Goal: Task Accomplishment & Management: Use online tool/utility

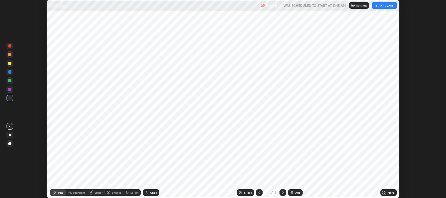
scroll to position [198, 445]
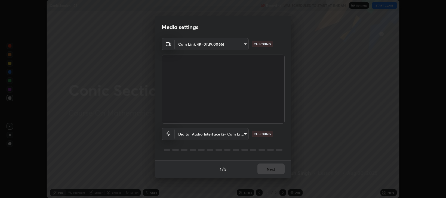
type input "97e3cd23c76f91fb91915eb68de44adfa811e639bdc8ba886a3eb3756a765973"
click at [245, 134] on body "Erase all Conic Section - 03 Recording WAS SCHEDULED TO START AT 11:45 AM Setti…" at bounding box center [223, 99] width 446 height 198
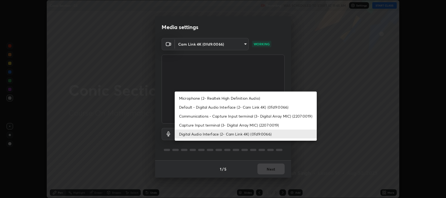
click at [218, 108] on li "Default - Digital Audio Interface (2- Cam Link 4K) (0fd9:0066)" at bounding box center [246, 107] width 142 height 9
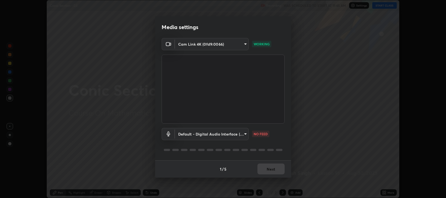
type input "default"
click at [271, 172] on button "Next" at bounding box center [270, 169] width 27 height 11
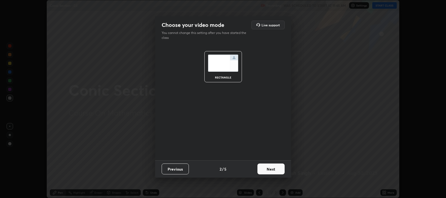
click at [270, 170] on button "Next" at bounding box center [270, 169] width 27 height 11
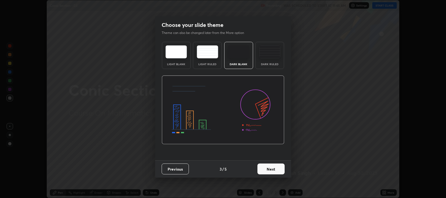
click at [271, 170] on button "Next" at bounding box center [270, 169] width 27 height 11
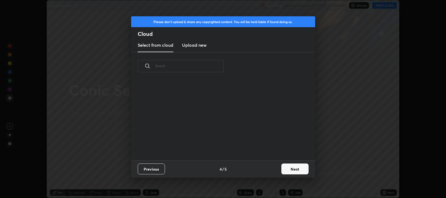
click at [288, 170] on button "Next" at bounding box center [294, 169] width 27 height 11
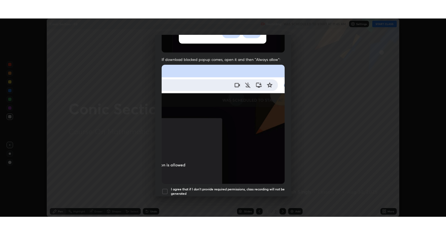
scroll to position [110, 0]
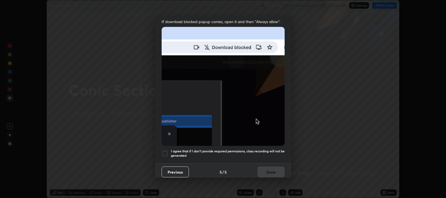
click at [163, 153] on div at bounding box center [165, 153] width 7 height 7
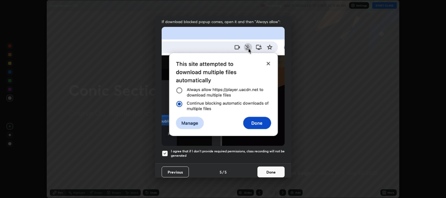
click at [261, 167] on button "Done" at bounding box center [270, 172] width 27 height 11
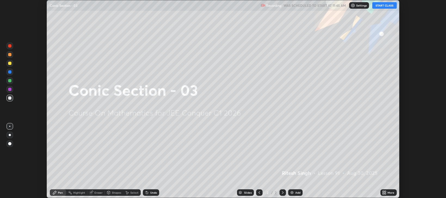
click at [384, 192] on icon at bounding box center [384, 191] width 1 height 1
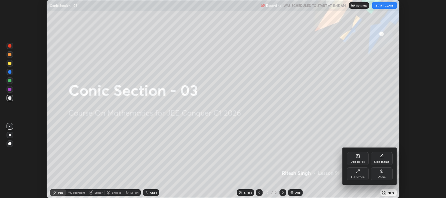
click at [359, 176] on div "Full screen" at bounding box center [358, 177] width 14 height 3
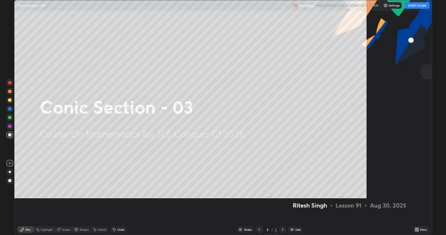
scroll to position [235, 446]
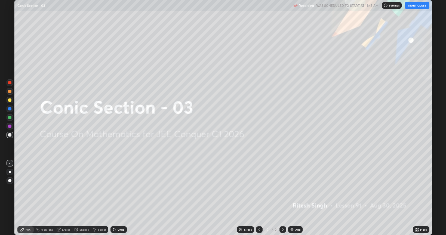
click at [417, 5] on button "START CLASS" at bounding box center [417, 5] width 24 height 7
click at [299, 198] on div "Add" at bounding box center [297, 229] width 5 height 3
click at [298, 198] on div "Add" at bounding box center [297, 229] width 5 height 3
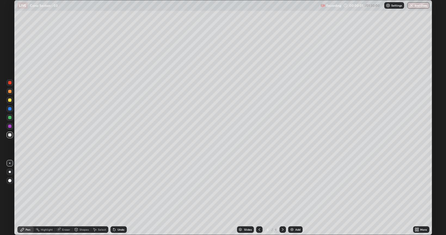
click at [298, 198] on div "Add" at bounding box center [297, 229] width 5 height 3
click at [297, 198] on div "Add" at bounding box center [297, 229] width 5 height 3
click at [256, 198] on div at bounding box center [259, 229] width 7 height 7
click at [258, 198] on icon at bounding box center [259, 229] width 4 height 4
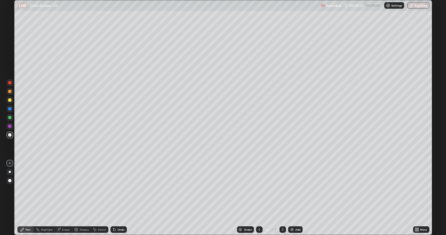
click at [259, 198] on icon at bounding box center [259, 229] width 2 height 3
click at [259, 198] on icon at bounding box center [259, 229] width 4 height 4
click at [258, 198] on icon at bounding box center [259, 229] width 4 height 4
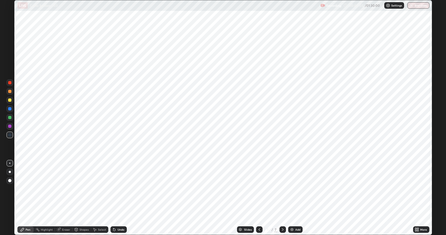
click at [280, 198] on icon at bounding box center [282, 229] width 4 height 4
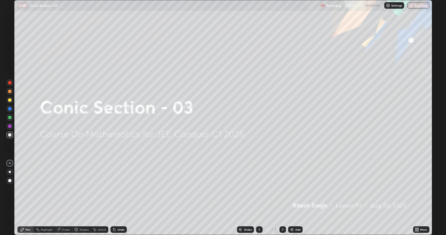
click at [281, 198] on icon at bounding box center [282, 229] width 4 height 4
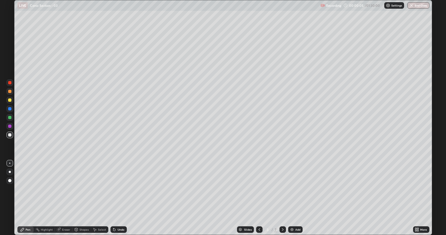
click at [10, 100] on div at bounding box center [9, 99] width 3 height 3
click at [120, 198] on div "Undo" at bounding box center [118, 229] width 16 height 7
click at [69, 198] on div "Eraser" at bounding box center [66, 229] width 8 height 3
click at [29, 198] on div "Pen" at bounding box center [28, 229] width 5 height 3
click at [281, 198] on icon at bounding box center [282, 229] width 4 height 4
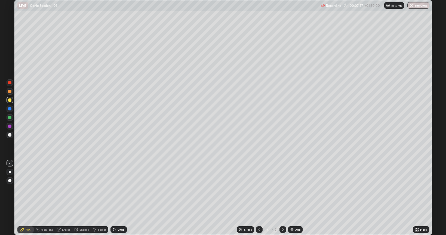
click at [117, 198] on div "Undo" at bounding box center [118, 229] width 16 height 7
click at [259, 198] on icon at bounding box center [259, 229] width 2 height 3
click at [282, 198] on icon at bounding box center [282, 229] width 4 height 4
click at [284, 198] on icon at bounding box center [282, 229] width 4 height 4
click at [259, 198] on icon at bounding box center [259, 229] width 4 height 4
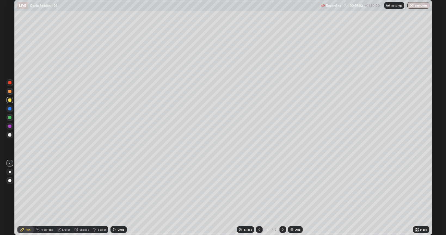
click at [282, 198] on icon at bounding box center [282, 229] width 4 height 4
click at [259, 198] on icon at bounding box center [259, 229] width 4 height 4
click at [283, 198] on icon at bounding box center [283, 229] width 2 height 3
click at [258, 198] on icon at bounding box center [259, 229] width 4 height 4
click at [282, 198] on icon at bounding box center [282, 229] width 4 height 4
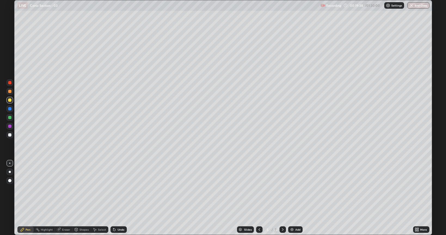
click at [63, 198] on div "Eraser" at bounding box center [66, 229] width 8 height 3
click at [259, 198] on icon at bounding box center [259, 229] width 4 height 4
click at [282, 198] on icon at bounding box center [282, 229] width 4 height 4
click at [24, 198] on icon at bounding box center [22, 229] width 4 height 4
click at [118, 198] on div "Undo" at bounding box center [118, 229] width 16 height 7
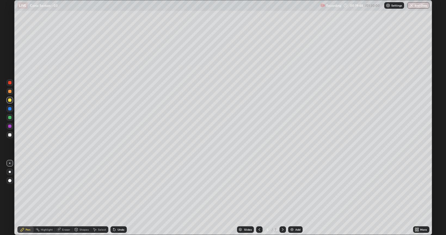
click at [116, 198] on div "Undo" at bounding box center [118, 229] width 16 height 7
click at [117, 198] on div "Undo" at bounding box center [118, 229] width 16 height 7
click at [258, 198] on icon at bounding box center [259, 229] width 2 height 3
click at [282, 198] on icon at bounding box center [282, 229] width 4 height 4
click at [259, 198] on icon at bounding box center [259, 229] width 4 height 4
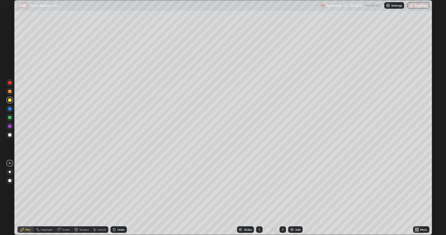
click at [283, 198] on div at bounding box center [282, 229] width 7 height 7
click at [259, 198] on icon at bounding box center [259, 229] width 4 height 4
click at [282, 198] on icon at bounding box center [282, 229] width 4 height 4
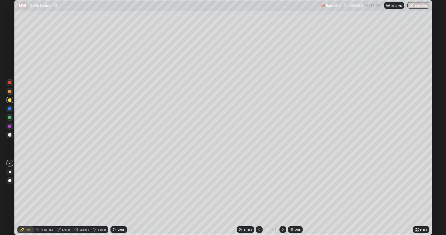
click at [115, 198] on div "Undo" at bounding box center [118, 229] width 16 height 7
click at [282, 198] on icon at bounding box center [283, 229] width 2 height 3
click at [294, 198] on div "Add" at bounding box center [295, 229] width 14 height 7
click at [258, 198] on icon at bounding box center [259, 229] width 4 height 4
click at [282, 198] on icon at bounding box center [282, 229] width 4 height 4
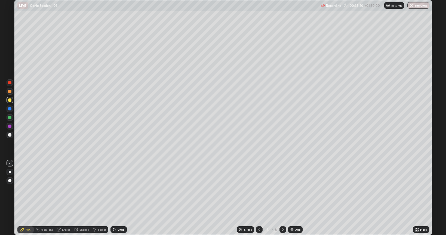
click at [280, 198] on icon at bounding box center [282, 229] width 4 height 4
click at [294, 198] on div "Add" at bounding box center [295, 229] width 14 height 7
click at [120, 198] on div "Undo" at bounding box center [118, 229] width 16 height 7
click at [120, 198] on div "Undo" at bounding box center [120, 229] width 7 height 3
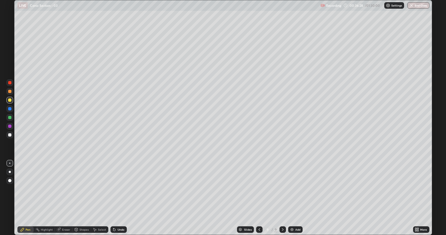
click at [118, 198] on div "Undo" at bounding box center [118, 229] width 16 height 7
click at [283, 198] on icon at bounding box center [282, 229] width 4 height 4
click at [292, 198] on div "Add" at bounding box center [295, 229] width 14 height 7
click at [64, 198] on div "Eraser" at bounding box center [66, 229] width 8 height 3
click at [24, 198] on div "Pen" at bounding box center [25, 229] width 16 height 7
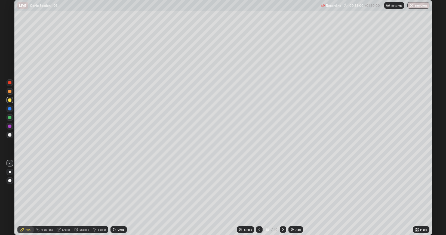
click at [294, 198] on div "Add" at bounding box center [295, 229] width 14 height 7
click at [118, 198] on div "Undo" at bounding box center [120, 229] width 7 height 3
click at [118, 198] on div "Undo" at bounding box center [118, 229] width 16 height 7
click at [118, 198] on div "Undo" at bounding box center [120, 229] width 7 height 3
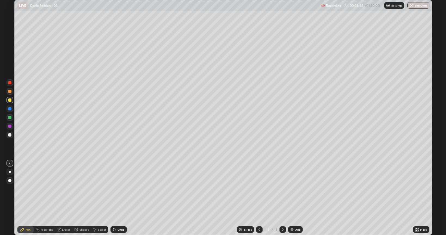
click at [118, 198] on div "Undo" at bounding box center [120, 229] width 7 height 3
click at [259, 198] on icon at bounding box center [259, 229] width 4 height 4
click at [282, 198] on icon at bounding box center [282, 229] width 4 height 4
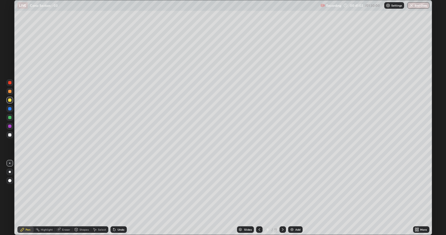
click at [281, 198] on icon at bounding box center [282, 229] width 4 height 4
click at [282, 198] on icon at bounding box center [283, 229] width 2 height 3
click at [294, 198] on div "Add" at bounding box center [295, 229] width 14 height 7
click at [259, 198] on icon at bounding box center [259, 229] width 4 height 4
click at [281, 198] on icon at bounding box center [282, 229] width 4 height 4
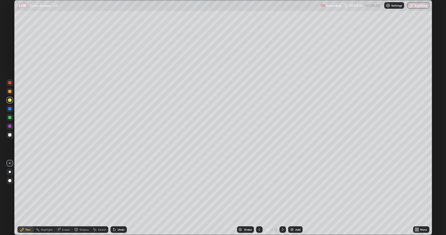
click at [9, 133] on div at bounding box center [10, 135] width 7 height 7
click at [64, 198] on div "Eraser" at bounding box center [66, 229] width 8 height 3
click at [25, 198] on div "Pen" at bounding box center [25, 229] width 16 height 7
click at [123, 198] on div "Undo" at bounding box center [120, 229] width 7 height 3
click at [120, 198] on div "Undo" at bounding box center [120, 229] width 7 height 3
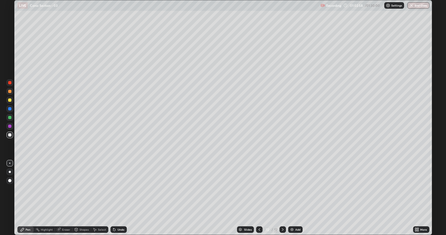
click at [282, 198] on icon at bounding box center [282, 229] width 4 height 4
click at [293, 198] on img at bounding box center [292, 229] width 4 height 4
click at [65, 198] on div "Eraser" at bounding box center [66, 229] width 8 height 3
click at [28, 198] on div "Pen" at bounding box center [25, 229] width 16 height 7
click at [282, 198] on icon at bounding box center [282, 229] width 4 height 4
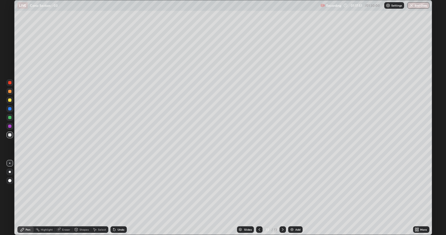
click at [292, 198] on img at bounding box center [292, 229] width 4 height 4
click at [116, 198] on div "Undo" at bounding box center [118, 229] width 16 height 7
click at [115, 198] on icon at bounding box center [114, 229] width 4 height 4
click at [118, 198] on div "Undo" at bounding box center [120, 229] width 7 height 3
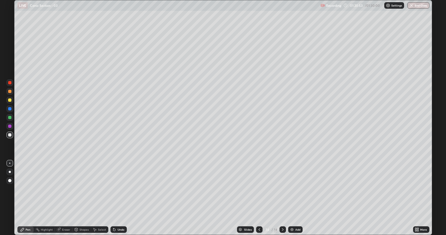
click at [118, 198] on div "Undo" at bounding box center [120, 229] width 7 height 3
click at [120, 198] on div "Undo" at bounding box center [120, 229] width 7 height 3
click at [61, 198] on div "Eraser" at bounding box center [63, 229] width 17 height 7
click at [26, 198] on div "Pen" at bounding box center [25, 229] width 16 height 7
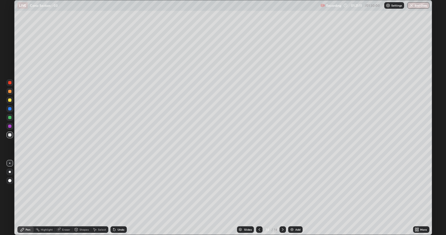
click at [117, 198] on div "Undo" at bounding box center [120, 229] width 7 height 3
click at [299, 198] on div "Add" at bounding box center [297, 229] width 5 height 3
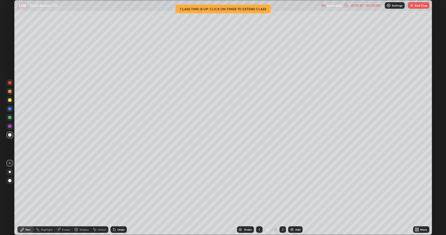
click at [417, 6] on button "End Class" at bounding box center [418, 5] width 21 height 7
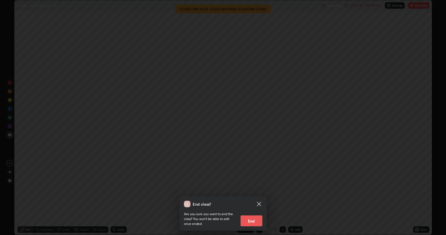
click at [253, 198] on button "End" at bounding box center [251, 220] width 22 height 11
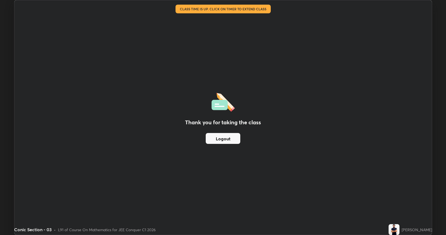
click at [225, 138] on button "Logout" at bounding box center [223, 138] width 35 height 11
